Goal: Transaction & Acquisition: Purchase product/service

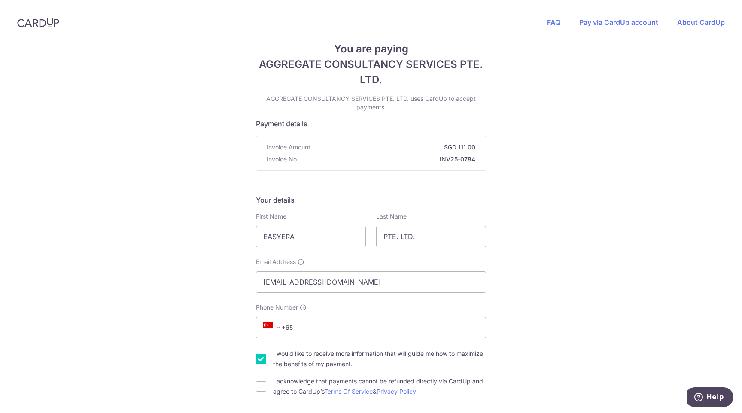
scroll to position [28, 0]
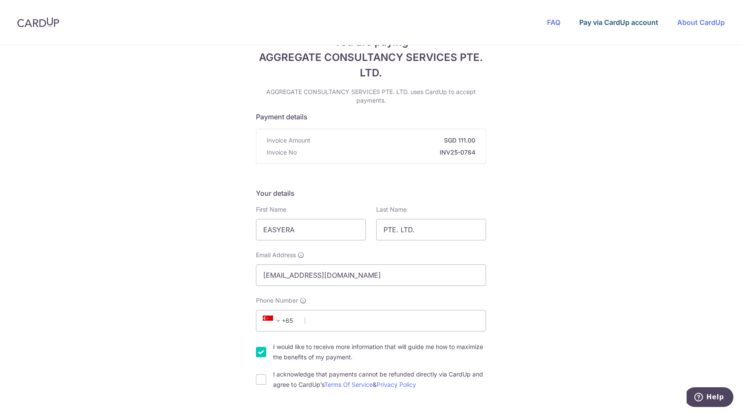
click at [622, 26] on link "Pay via CardUp account" at bounding box center [619, 22] width 79 height 9
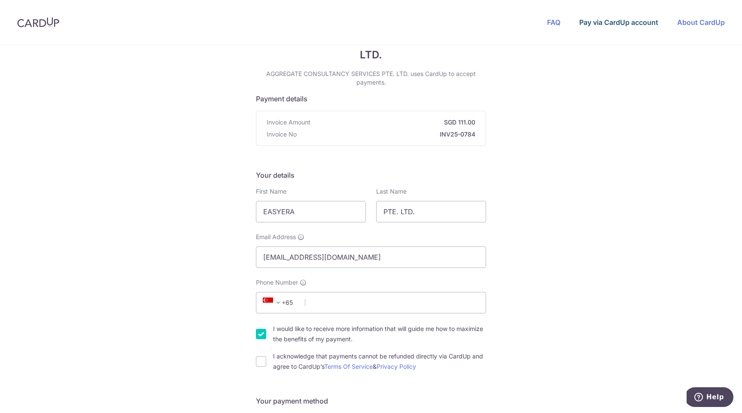
scroll to position [0, 0]
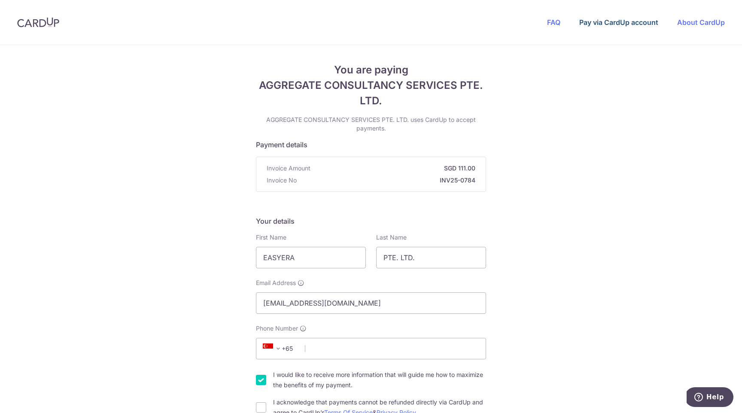
click at [594, 21] on link "Pay via CardUp account" at bounding box center [619, 22] width 79 height 9
click at [313, 92] on span "AGGREGATE CONSULTANCY SERVICES PTE. LTD." at bounding box center [371, 93] width 230 height 31
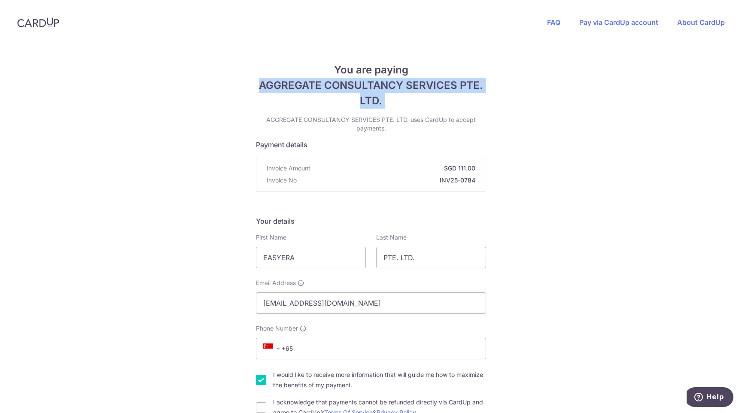
click at [313, 92] on span "AGGREGATE CONSULTANCY SERVICES PTE. LTD." at bounding box center [371, 93] width 230 height 31
copy div "AGGREGATE CONSULTANCY SERVICES PTE. LTD."
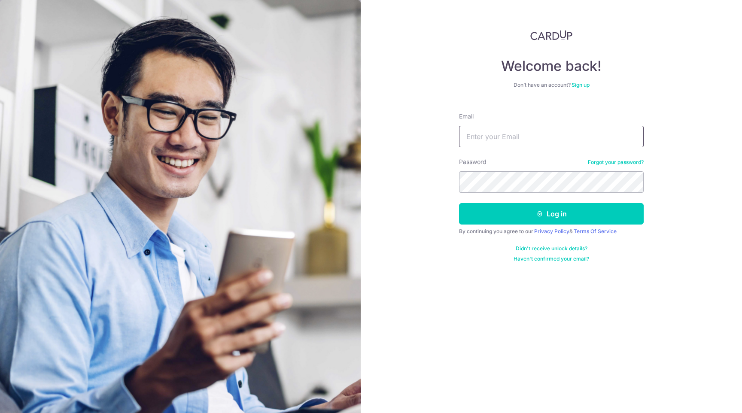
click at [522, 135] on input "Email" at bounding box center [551, 136] width 185 height 21
type input "[EMAIL_ADDRESS][DOMAIN_NAME]"
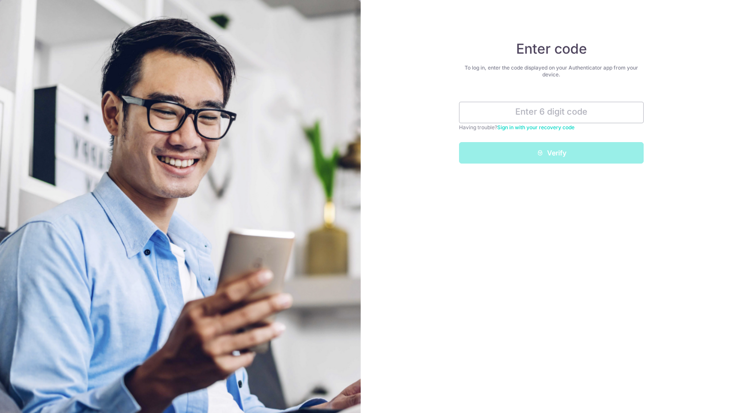
click at [543, 265] on div "Enter code To log in, enter the code displayed on your Authenticator app from y…" at bounding box center [551, 206] width 381 height 413
click at [569, 117] on input "text" at bounding box center [551, 112] width 185 height 21
paste input "223292"
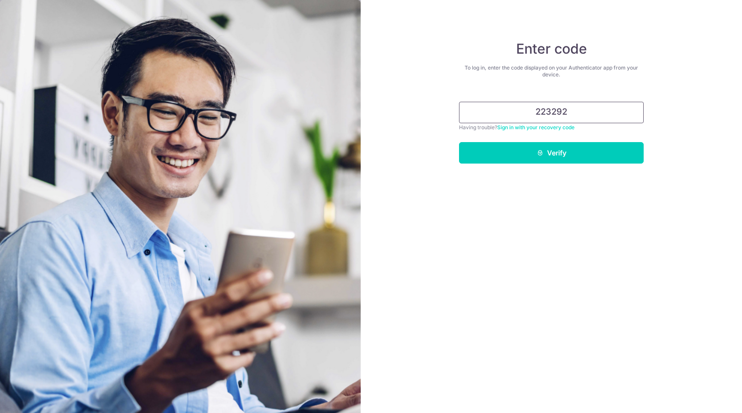
type input "223292"
click at [459, 142] on button "Verify" at bounding box center [551, 152] width 185 height 21
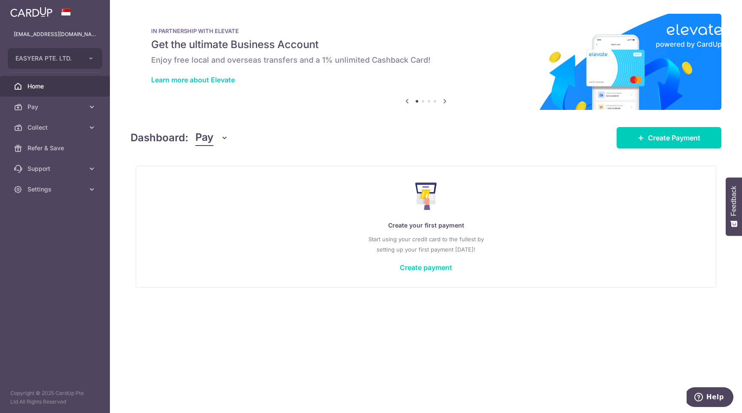
click at [677, 124] on div "Dashboard: Pay Pay Collect Download Report Create Payment" at bounding box center [426, 136] width 591 height 25
click at [668, 139] on span "Create Payment" at bounding box center [674, 138] width 52 height 10
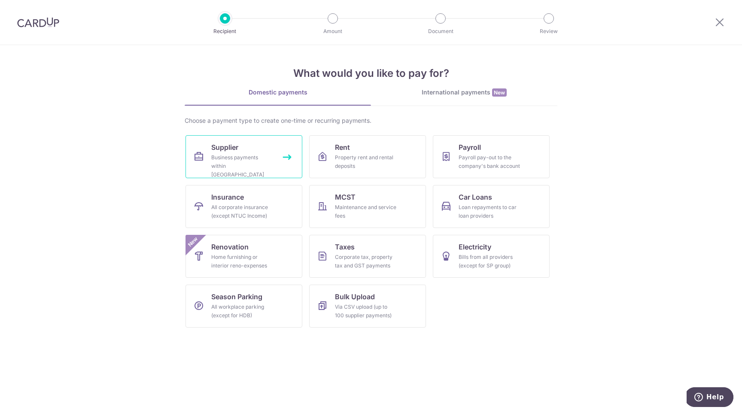
click at [243, 164] on div "Business payments within Singapore" at bounding box center [242, 166] width 62 height 26
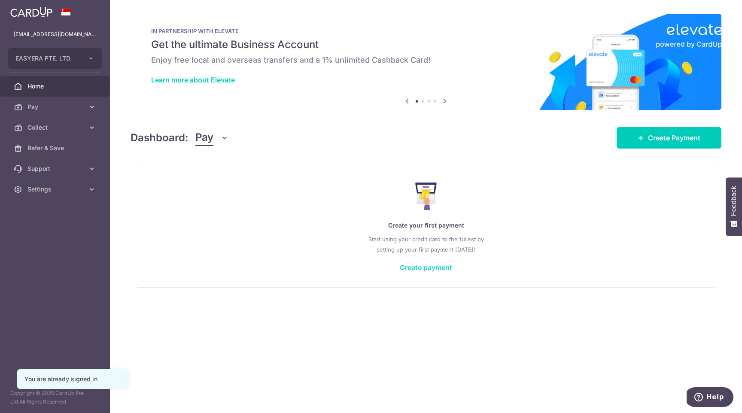
click at [434, 266] on link "Create payment" at bounding box center [426, 267] width 52 height 9
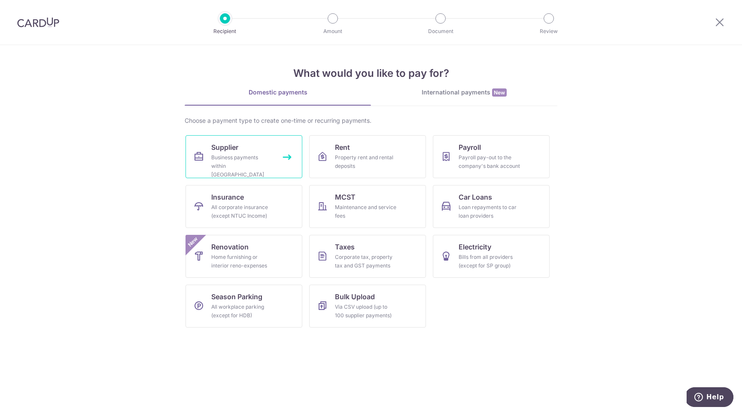
click at [232, 145] on span "Supplier" at bounding box center [224, 147] width 27 height 10
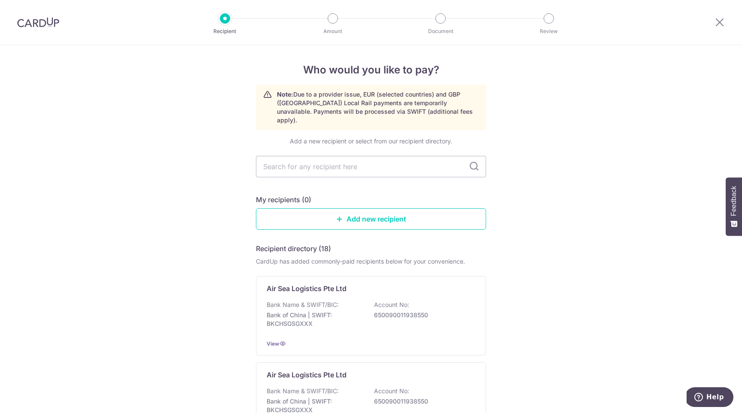
click at [475, 162] on icon at bounding box center [474, 167] width 10 height 10
click at [415, 210] on link "Add new recipient" at bounding box center [371, 218] width 230 height 21
type input "a"
type input "agg"
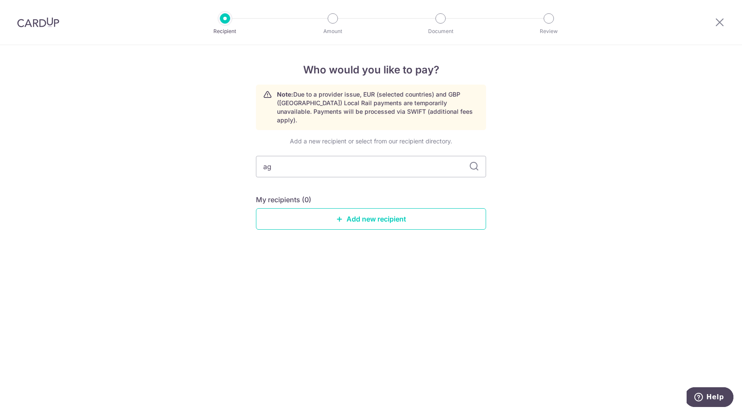
type input "a"
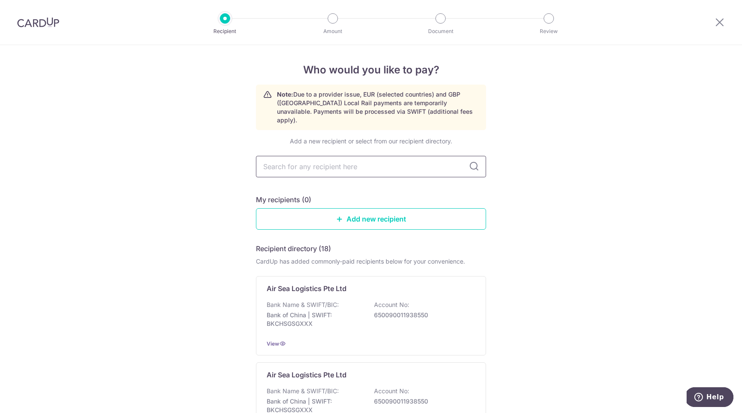
paste input "AGGREGATE CONSULTANCY SERVICES PTE. LTD."
type input "AGGREGATE CONSULTANCY SERVICES PTE. LTD."
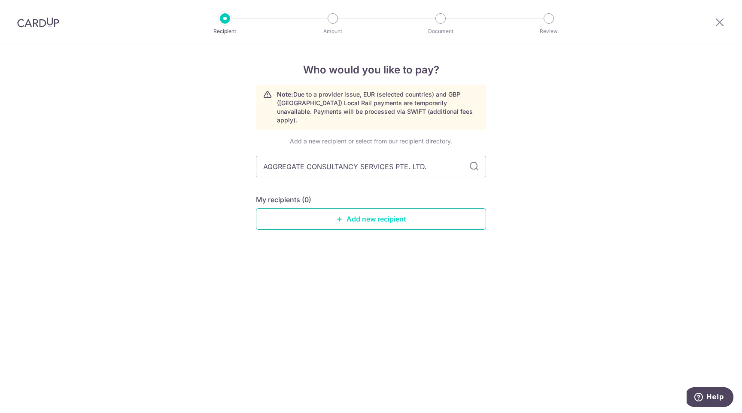
click at [434, 218] on link "Add new recipient" at bounding box center [371, 218] width 230 height 21
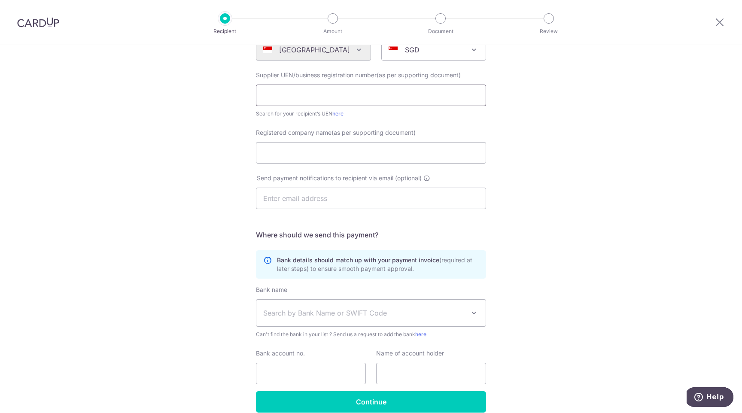
scroll to position [153, 0]
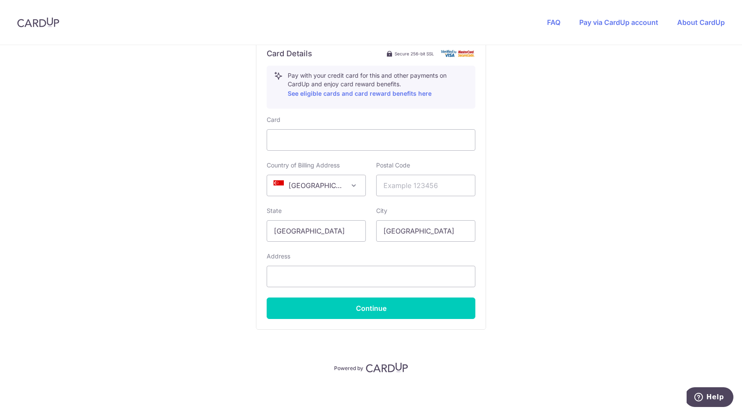
scroll to position [446, 0]
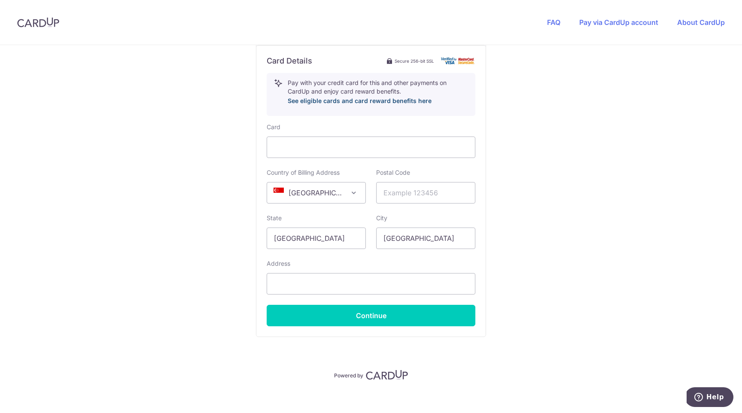
click at [397, 98] on link "See eligible cards and card reward benefits here" at bounding box center [360, 100] width 144 height 7
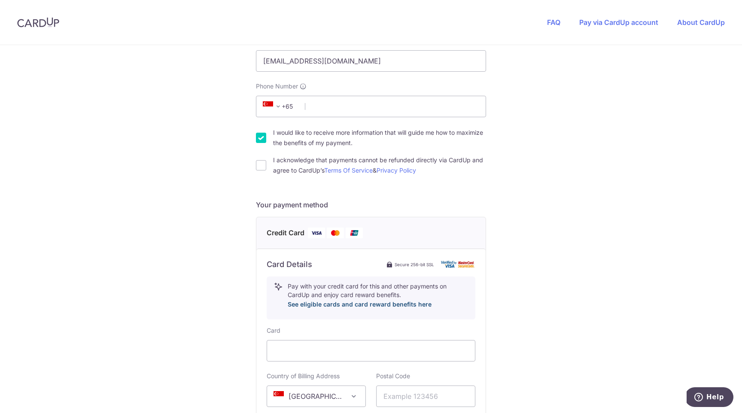
scroll to position [245, 0]
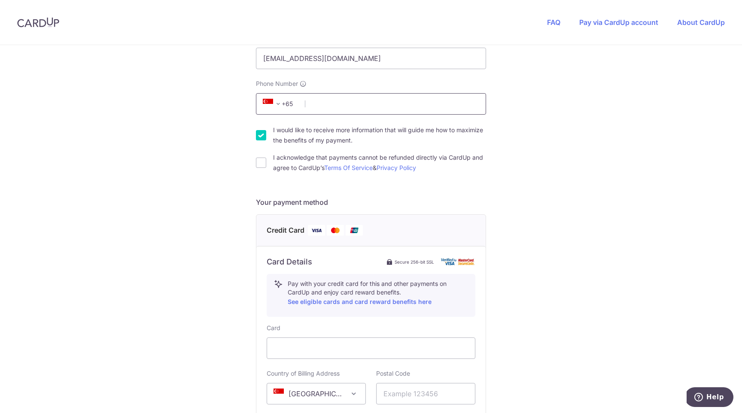
click at [402, 108] on input "Phone Number" at bounding box center [371, 103] width 230 height 21
click at [345, 106] on input "Phone Number" at bounding box center [371, 103] width 230 height 21
type input "94311602"
click at [272, 165] on div "I acknowledge that payments cannot be refunded directly via CardUp and agree to…" at bounding box center [371, 163] width 230 height 21
click at [265, 165] on input "I acknowledge that payments cannot be refunded directly via CardUp and agree to…" at bounding box center [261, 163] width 10 height 10
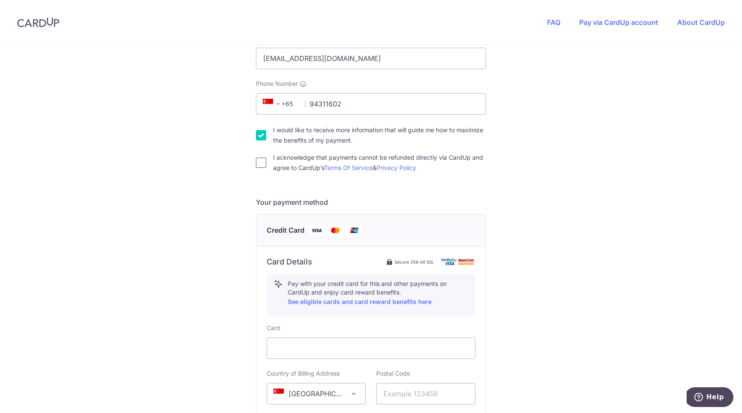
checkbox input "true"
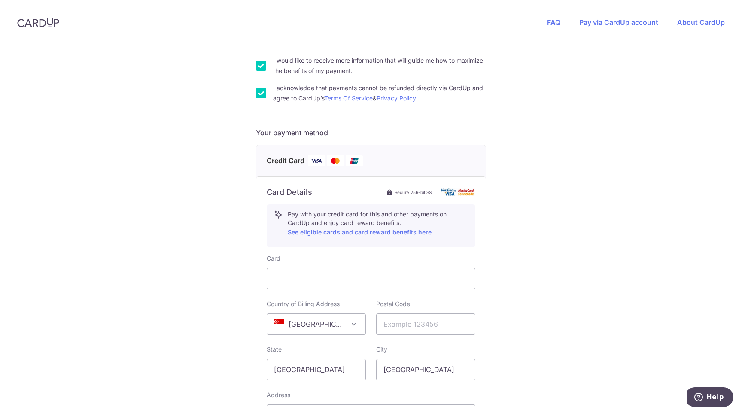
scroll to position [313, 0]
type input "IDAN"
type input "IZICOVICH"
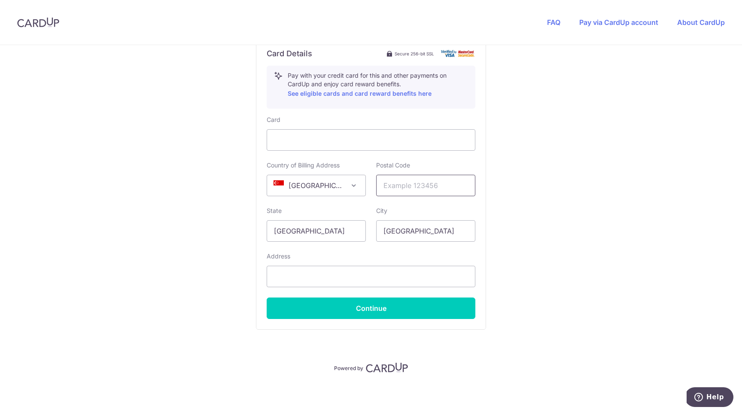
scroll to position [451, 0]
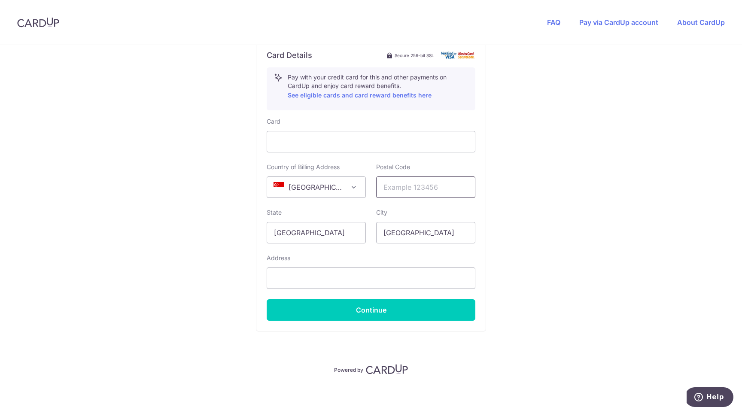
click at [430, 185] on input "text" at bounding box center [425, 187] width 99 height 21
paste input "179094"
type input "179094"
click at [506, 268] on div "You are paying AGGREGATE CONSULTANCY SERVICES PTE. LTD. AGGREGATE CONSULTANCY S…" at bounding box center [371, 4] width 742 height 821
click at [295, 275] on input "text" at bounding box center [371, 278] width 209 height 21
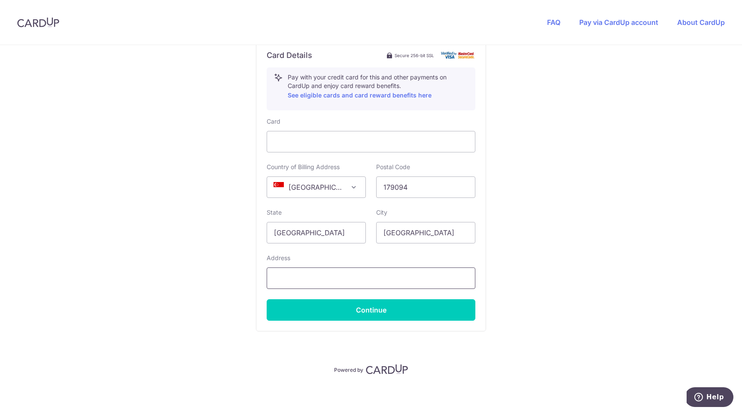
paste input "1 North Bridge Road #06-29 High Street Centre"
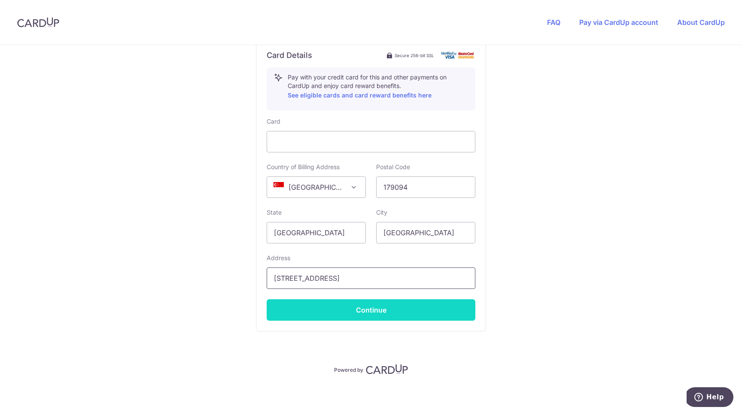
type input "1 North Bridge Road #06-29 High Street Centre"
click at [462, 313] on button "Continue" at bounding box center [371, 309] width 209 height 21
type input "**** 6222"
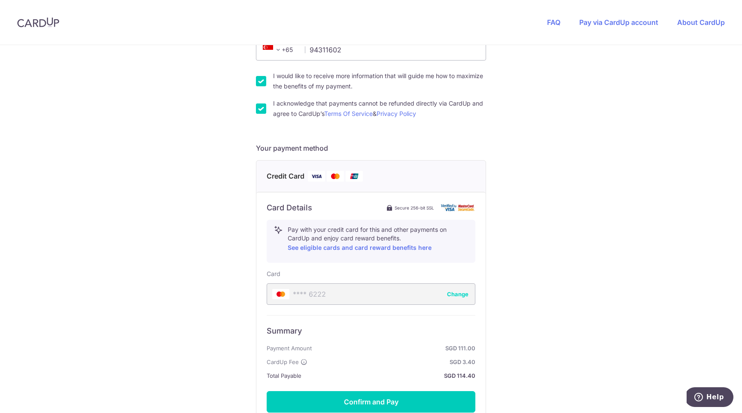
scroll to position [299, 0]
